Goal: Navigation & Orientation: Find specific page/section

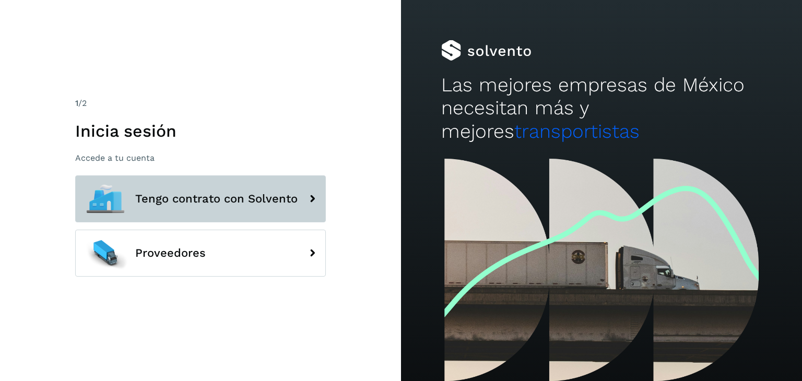
click at [217, 203] on span "Tengo contrato con Solvento" at bounding box center [216, 199] width 162 height 13
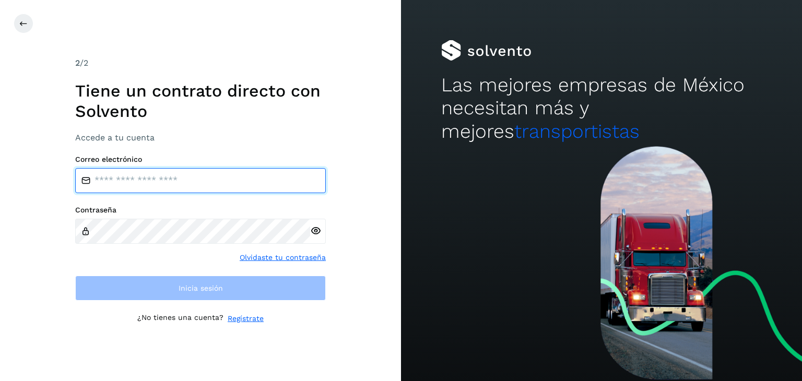
click at [164, 183] on input "email" at bounding box center [200, 180] width 251 height 25
type input "**********"
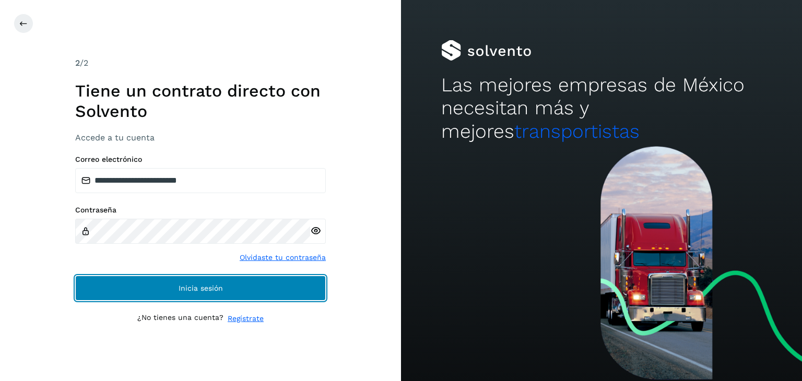
click at [192, 288] on span "Inicia sesión" at bounding box center [201, 288] width 44 height 7
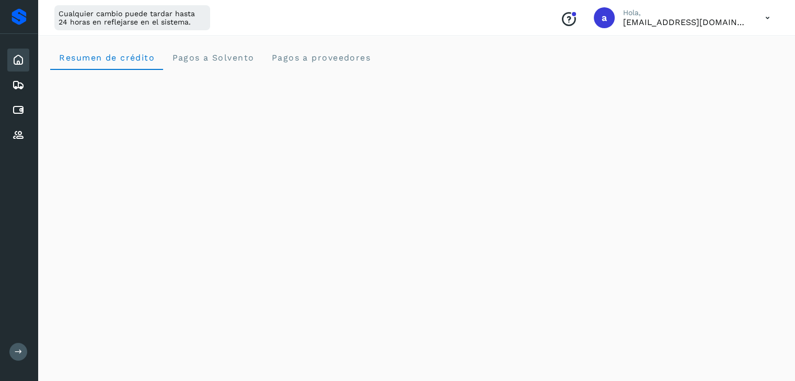
click at [600, 19] on div "a" at bounding box center [603, 17] width 21 height 21
click at [767, 20] on icon at bounding box center [766, 17] width 21 height 21
click at [689, 48] on div "Documentación" at bounding box center [715, 47] width 124 height 20
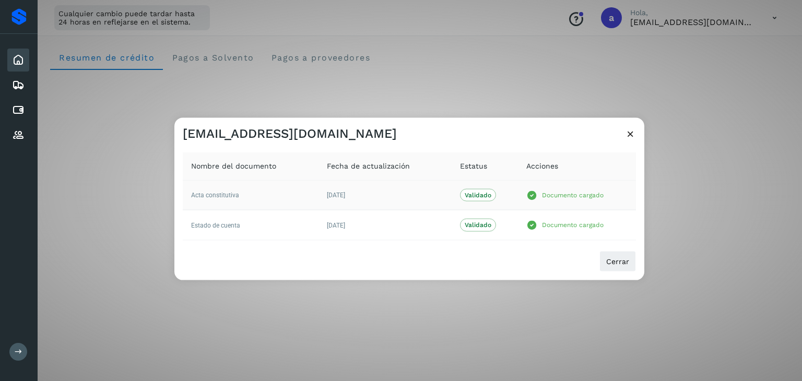
click at [533, 196] on icon at bounding box center [532, 195] width 11 height 11
click at [474, 196] on p "Validado" at bounding box center [478, 195] width 27 height 7
click at [201, 195] on span "Acta constitutiva" at bounding box center [215, 195] width 48 height 7
click at [212, 228] on td "Estado de cuenta" at bounding box center [251, 226] width 136 height 30
click at [550, 227] on p "Documento cargado" at bounding box center [573, 225] width 62 height 7
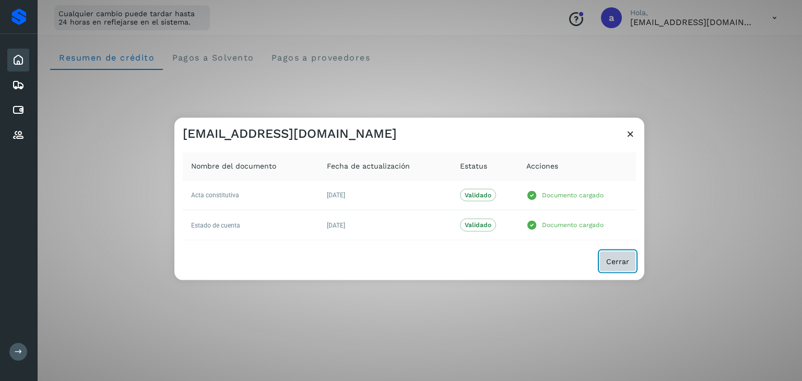
click at [619, 260] on span "Cerrar" at bounding box center [618, 261] width 23 height 7
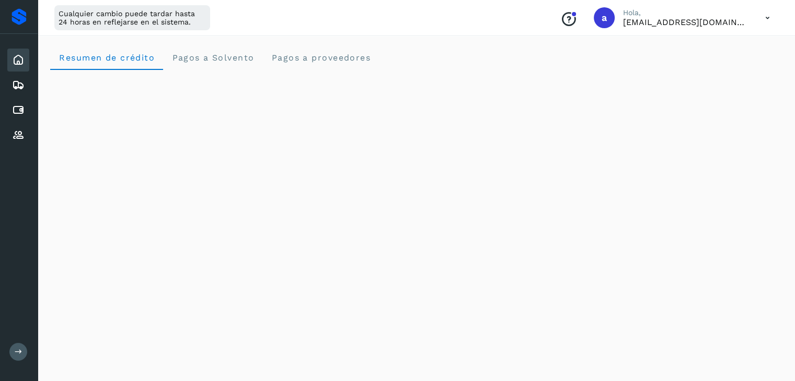
click at [568, 17] on icon "Conoce nuestros beneficios" at bounding box center [568, 19] width 17 height 17
click at [20, 13] on div at bounding box center [18, 16] width 15 height 17
click at [19, 57] on icon at bounding box center [18, 60] width 13 height 13
click at [18, 81] on icon at bounding box center [18, 85] width 13 height 13
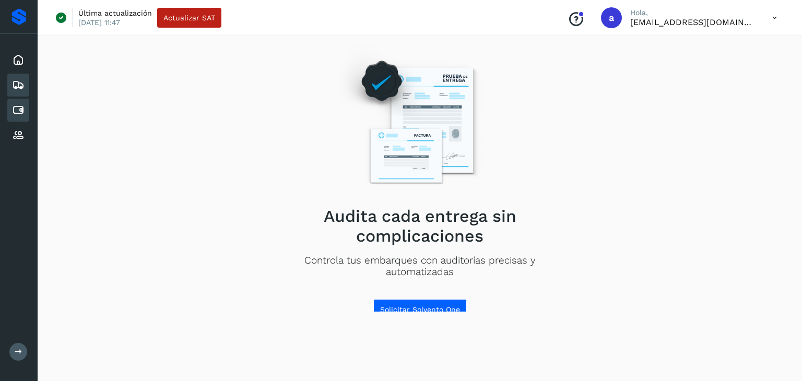
click at [16, 114] on icon at bounding box center [18, 110] width 13 height 13
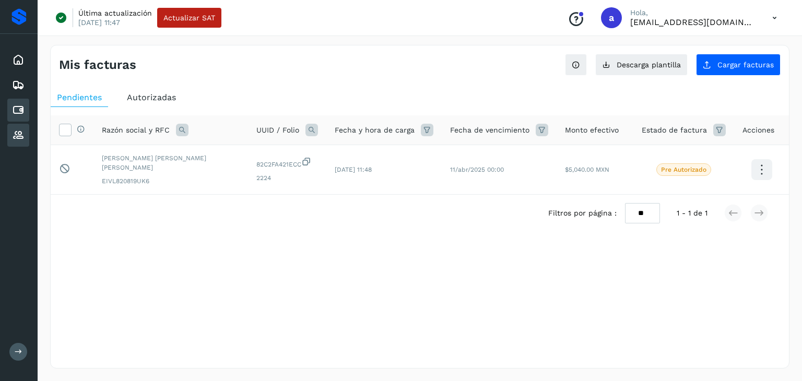
click at [15, 130] on icon at bounding box center [18, 135] width 13 height 13
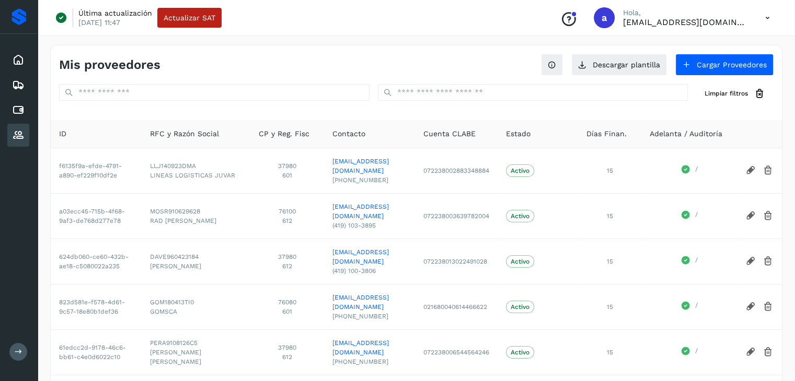
click at [24, 356] on button at bounding box center [18, 352] width 18 height 18
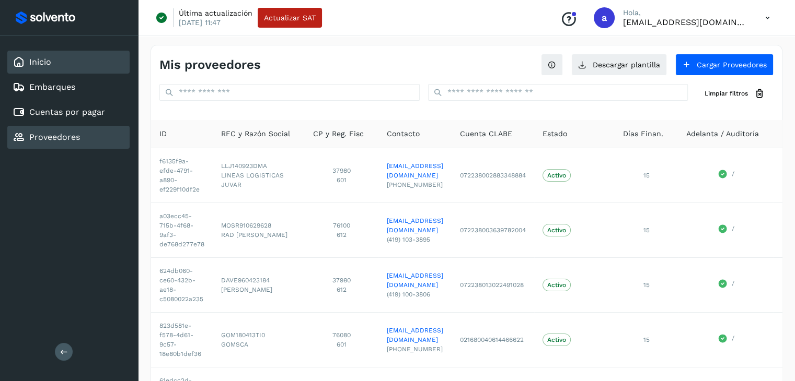
click at [38, 63] on link "Inicio" at bounding box center [40, 62] width 22 height 10
